Goal: Information Seeking & Learning: Learn about a topic

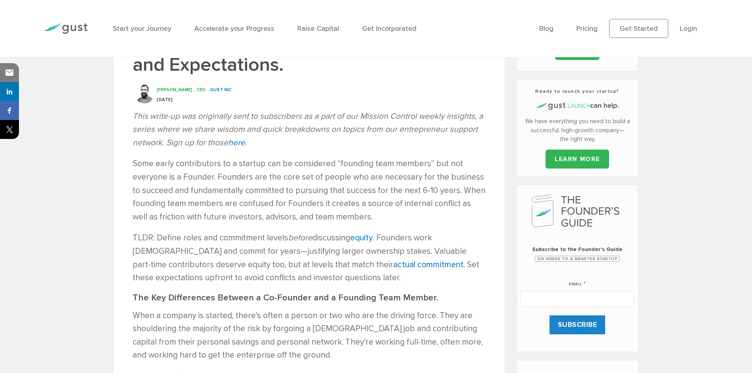
scroll to position [316, 0]
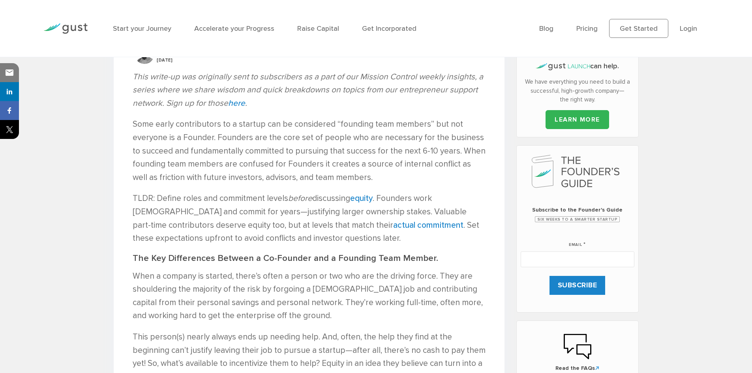
click at [218, 135] on p "Some early contributors to a startup can be considered “founding team members” …" at bounding box center [309, 151] width 353 height 66
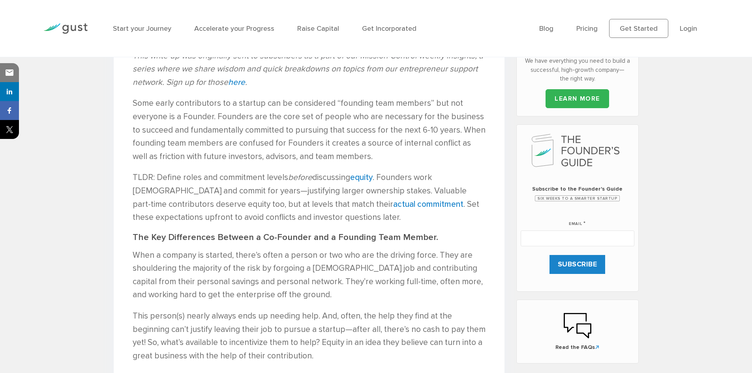
scroll to position [356, 0]
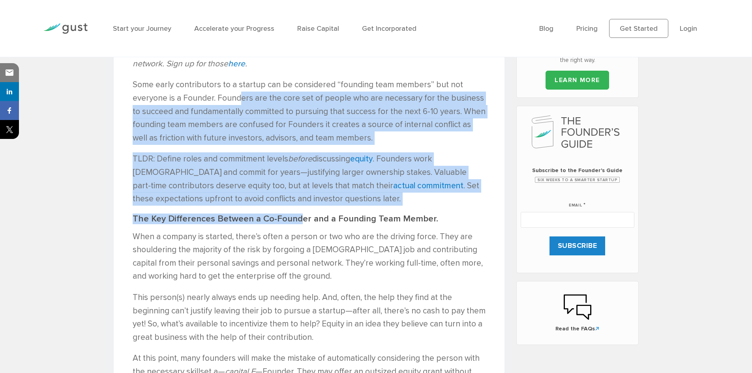
drag, startPoint x: 259, startPoint y: 135, endPoint x: 306, endPoint y: 224, distance: 101.1
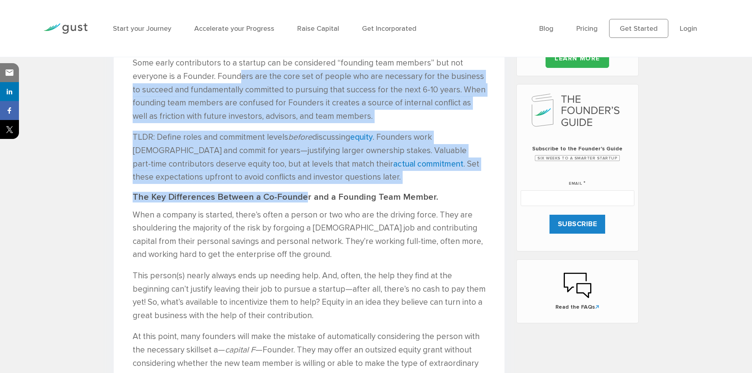
scroll to position [395, 0]
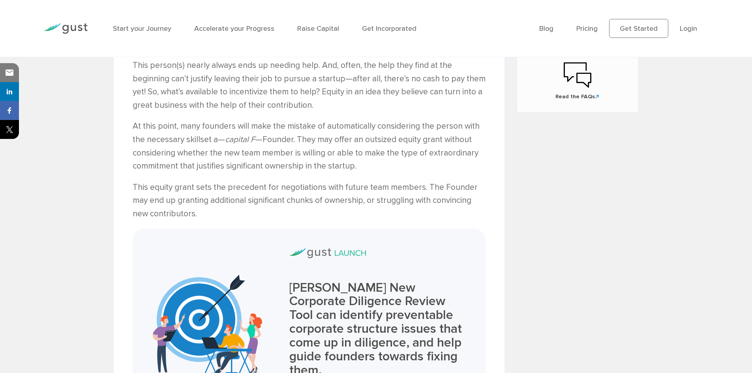
scroll to position [593, 0]
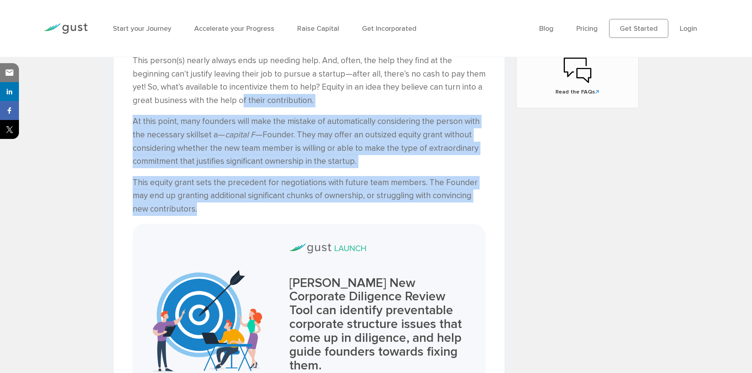
drag, startPoint x: 282, startPoint y: 128, endPoint x: 383, endPoint y: 205, distance: 127.1
click at [383, 205] on div "Some early contributors to a startup can be considered “founding team members” …" at bounding box center [309, 205] width 353 height 728
click at [360, 213] on p "This equity grant sets the precedent for negotiations with future team members.…" at bounding box center [309, 196] width 353 height 40
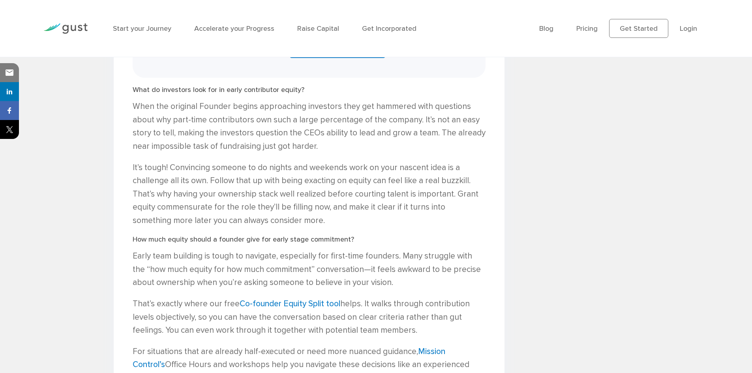
scroll to position [948, 0]
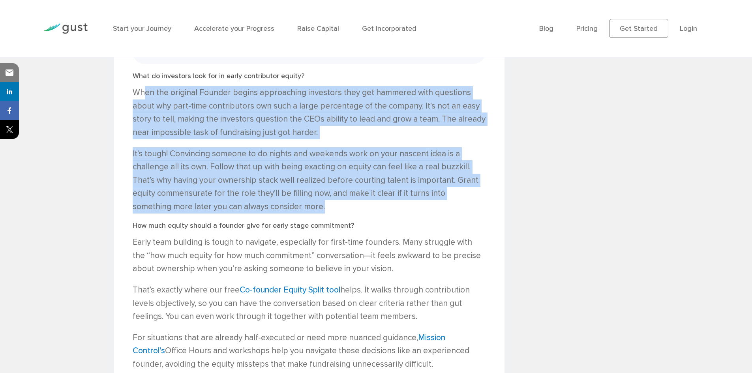
drag, startPoint x: 148, startPoint y: 85, endPoint x: 350, endPoint y: 194, distance: 229.4
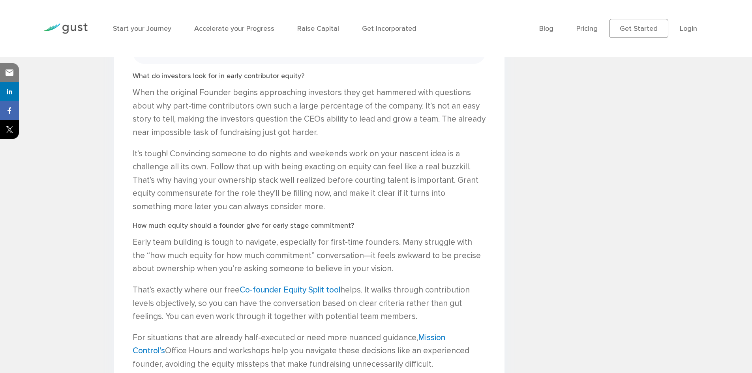
click at [359, 200] on div "Co-Founders vs. Founding Team Members: The difference is in both Equity and Exp…" at bounding box center [309, 12] width 391 height 1415
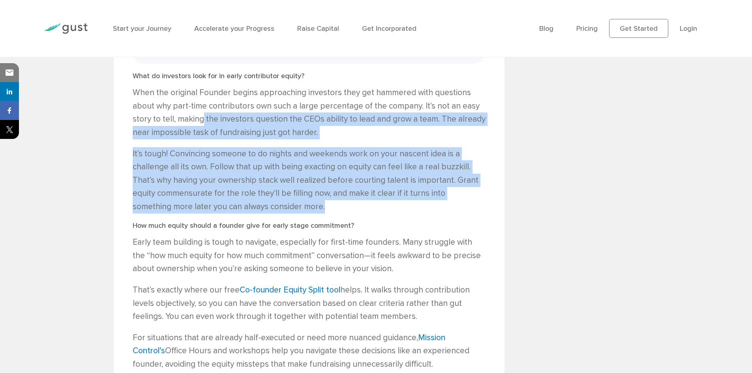
drag, startPoint x: 234, startPoint y: 129, endPoint x: 320, endPoint y: 192, distance: 106.8
click at [331, 197] on p "It’s tough! Convincing someone to do nights and weekends work on your nascent i…" at bounding box center [309, 180] width 353 height 66
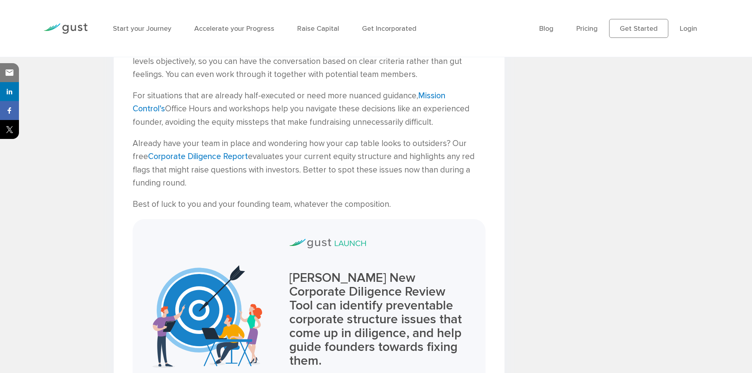
scroll to position [1112, 0]
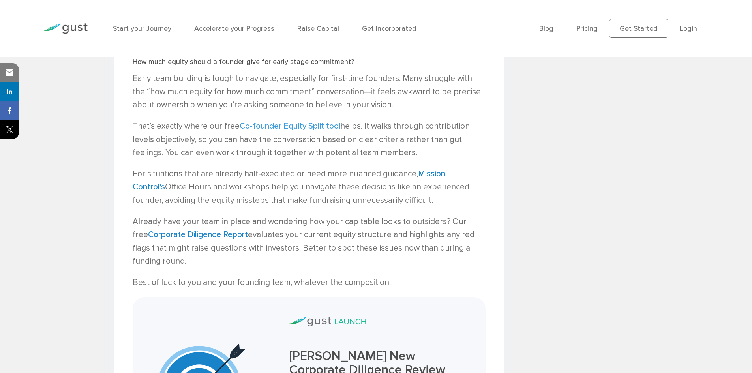
click at [305, 121] on link "Co-founder Equity Split tool" at bounding box center [290, 126] width 101 height 10
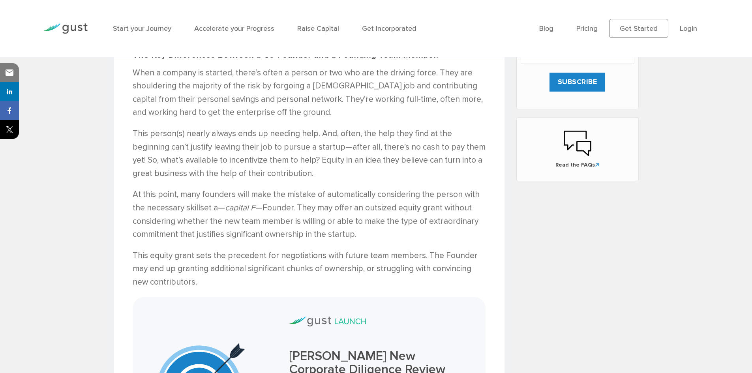
scroll to position [480, 0]
